Goal: Task Accomplishment & Management: Complete application form

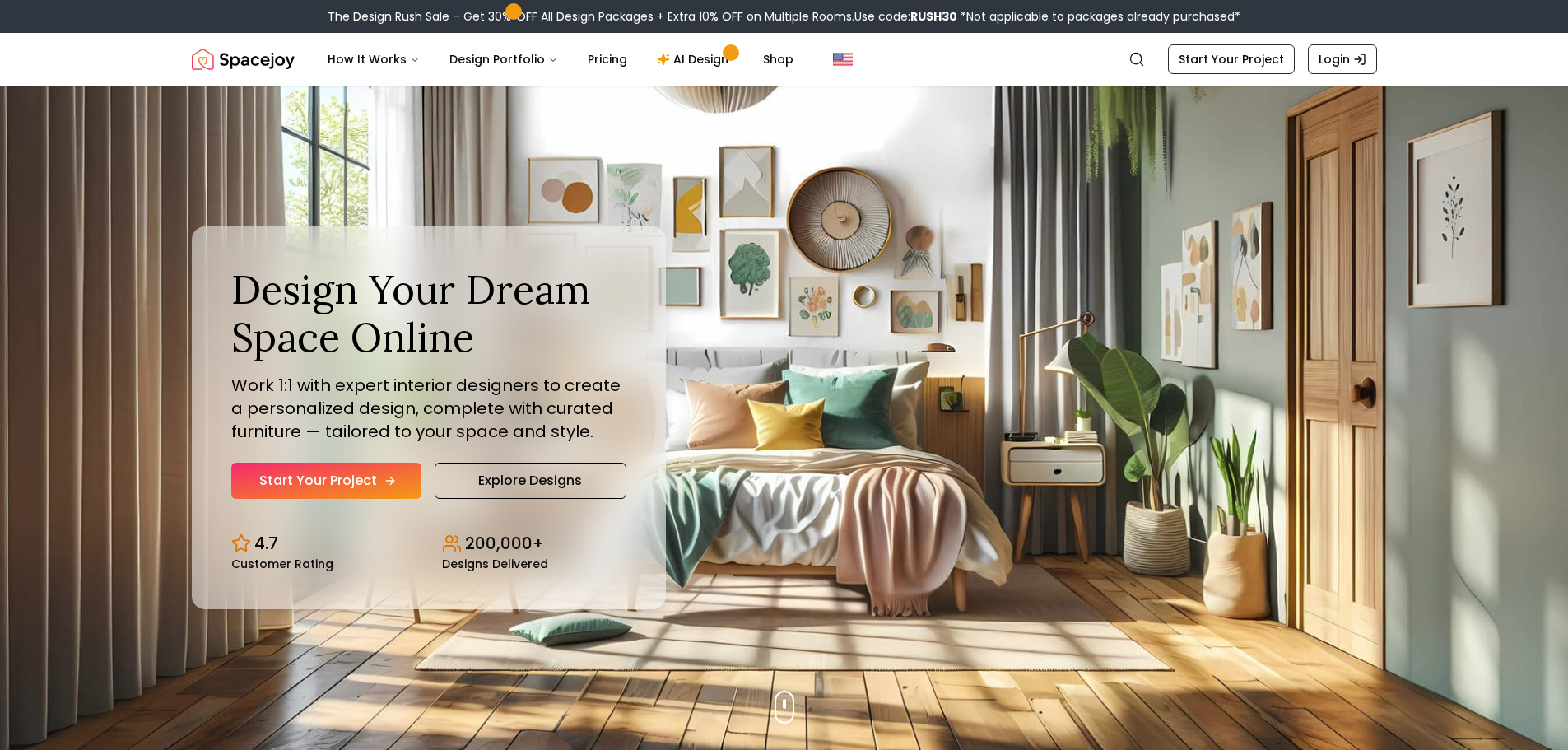
click at [360, 473] on link "Start Your Project" at bounding box center [326, 481] width 190 height 37
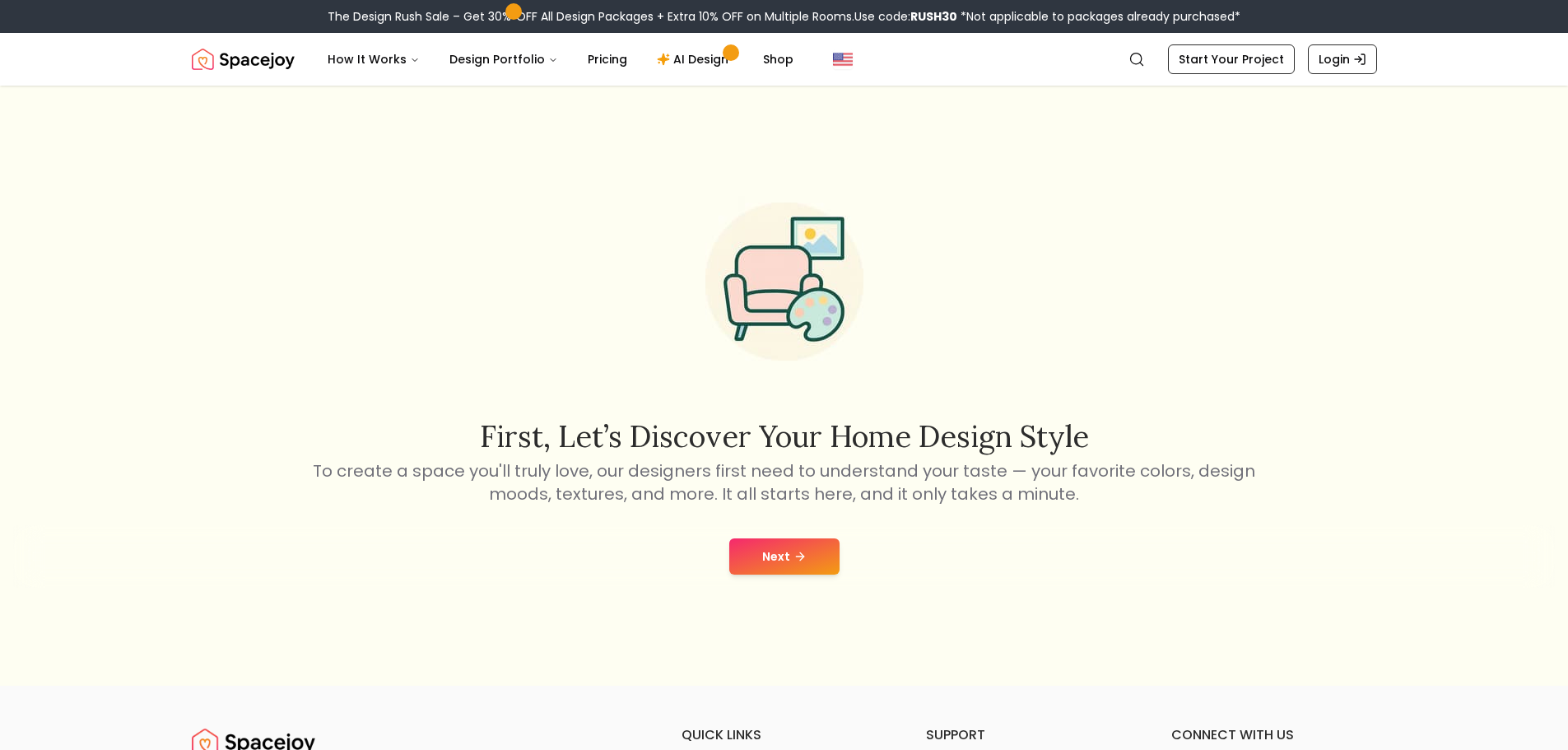
click at [794, 555] on icon at bounding box center [800, 557] width 13 height 13
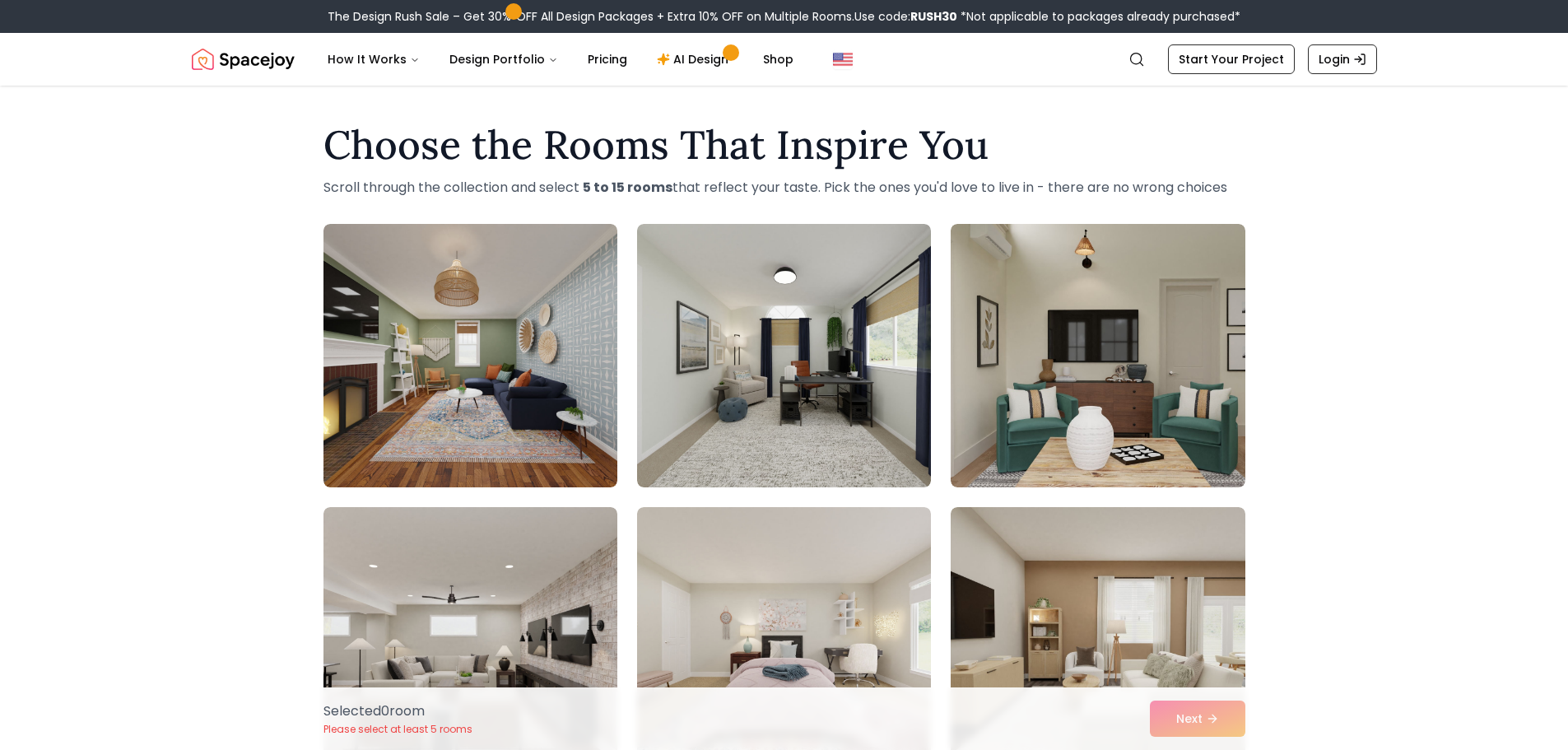
click at [1123, 143] on h1 "Choose the Rooms That Inspire You" at bounding box center [784, 146] width 922 height 40
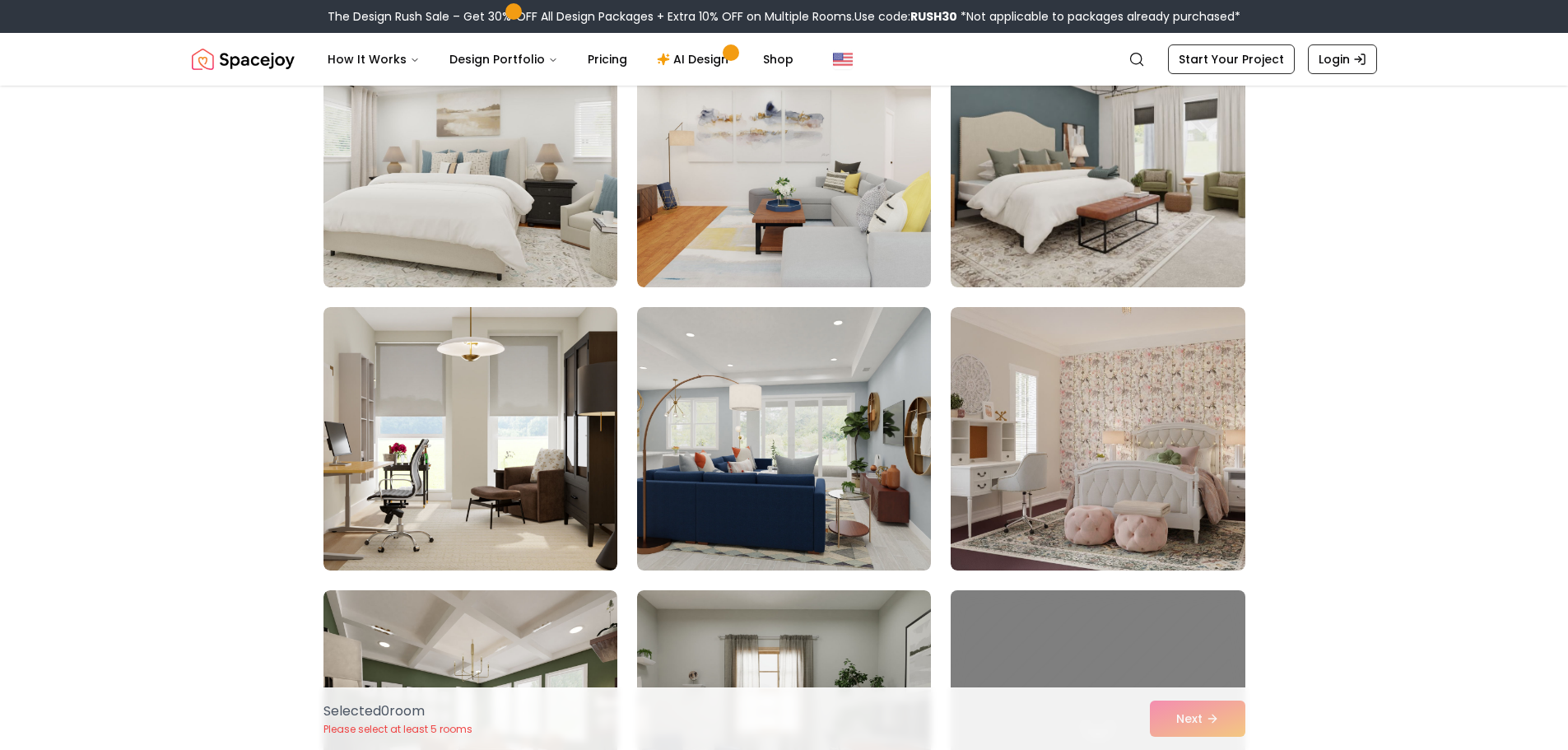
scroll to position [7330, 0]
